Goal: Task Accomplishment & Management: Use online tool/utility

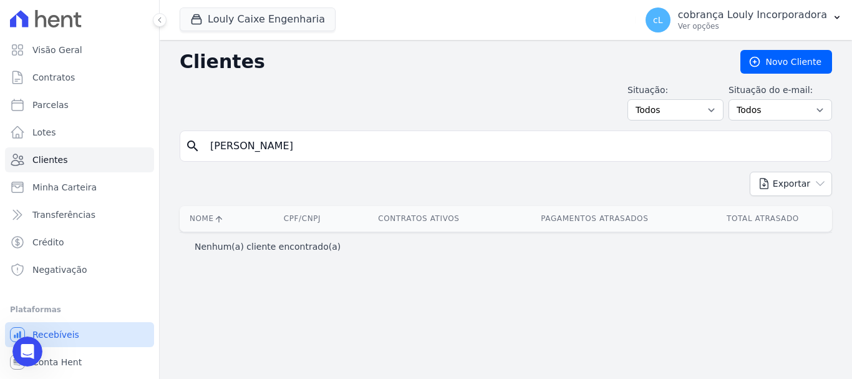
click at [73, 332] on span "Recebíveis" at bounding box center [55, 334] width 47 height 12
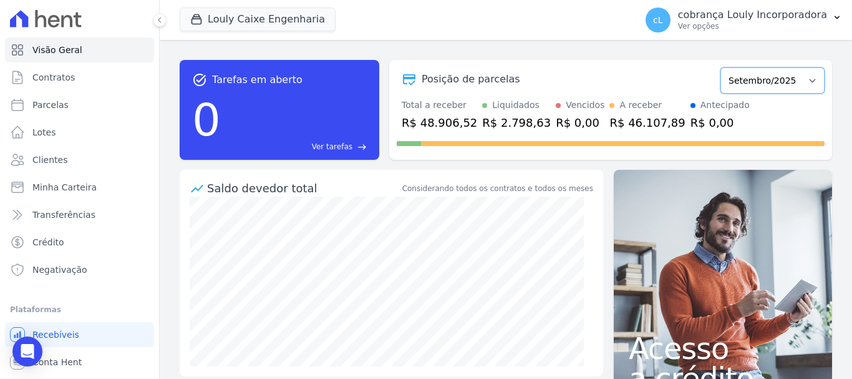
click at [782, 86] on select "Setembro/2024 Outubro/2024 Novembro/2024 Dezembro/2024 Janeiro/2025 Fevereiro/2…" at bounding box center [773, 80] width 104 height 26
click at [796, 36] on div "cL cobrança Louly Incorporadora Ver opções Perfil do empreendimento Faturas Imp…" at bounding box center [744, 20] width 217 height 40
click at [801, 21] on div "cobrança Louly Incorporadora Ver opções" at bounding box center [752, 20] width 149 height 22
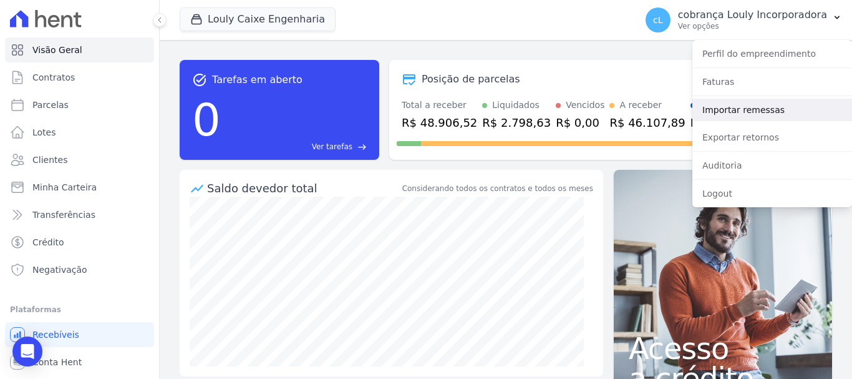
click at [775, 114] on link "Importar remessas" at bounding box center [773, 110] width 160 height 22
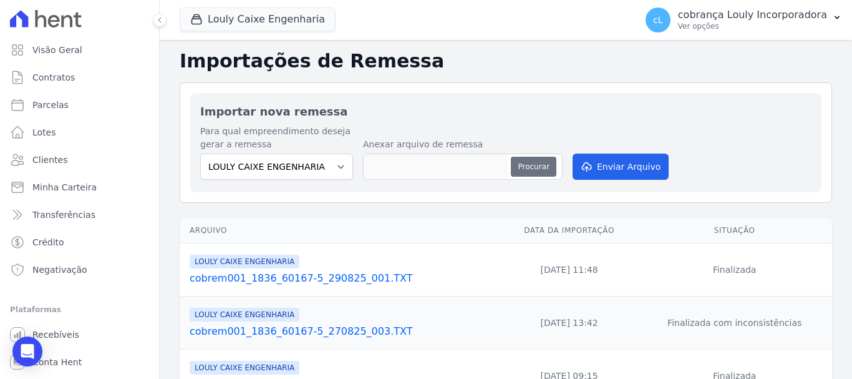
click at [532, 161] on button "Procurar" at bounding box center [533, 167] width 45 height 20
type input "cobrem001_1836_60167-5_030925_001.TXT"
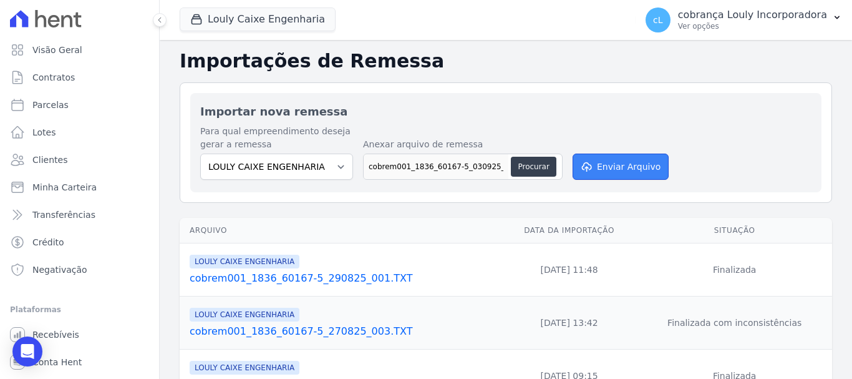
drag, startPoint x: 611, startPoint y: 164, endPoint x: 600, endPoint y: 173, distance: 14.2
click at [612, 164] on button "Enviar Arquivo" at bounding box center [621, 167] width 96 height 26
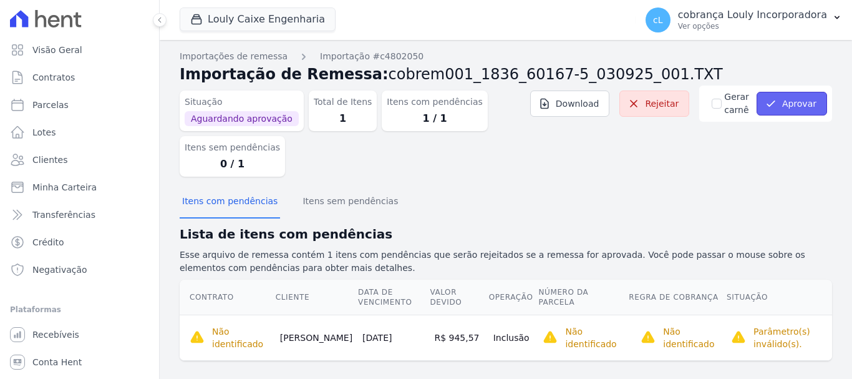
click at [806, 111] on button "Aprovar" at bounding box center [792, 104] width 71 height 24
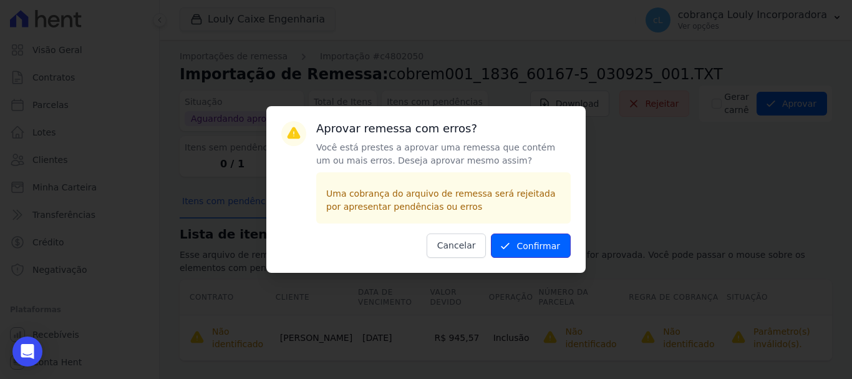
drag, startPoint x: 531, startPoint y: 246, endPoint x: 552, endPoint y: 229, distance: 27.5
click at [535, 246] on button "Confirmar" at bounding box center [531, 245] width 80 height 24
